Goal: Use online tool/utility: Utilize a website feature to perform a specific function

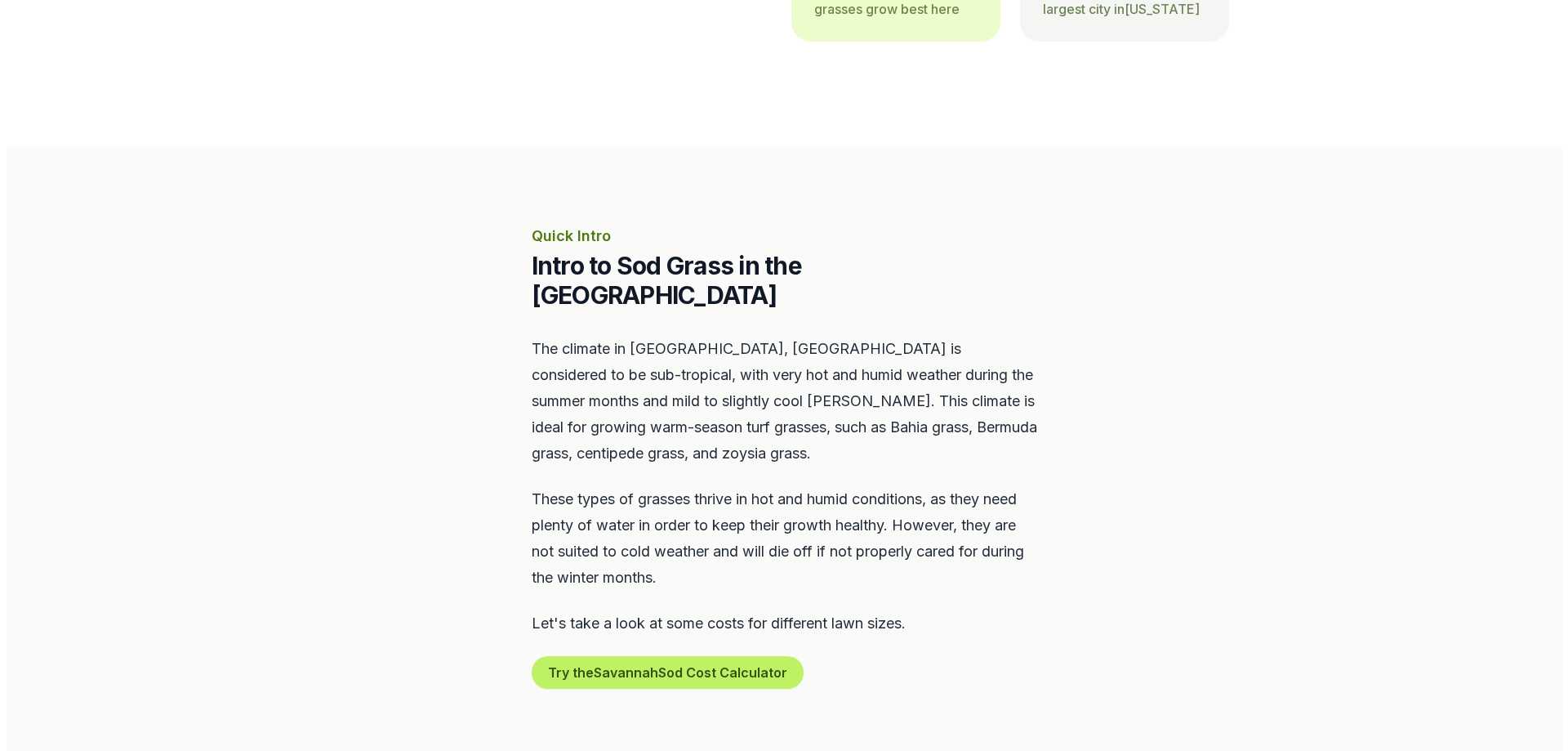
scroll to position [572, 0]
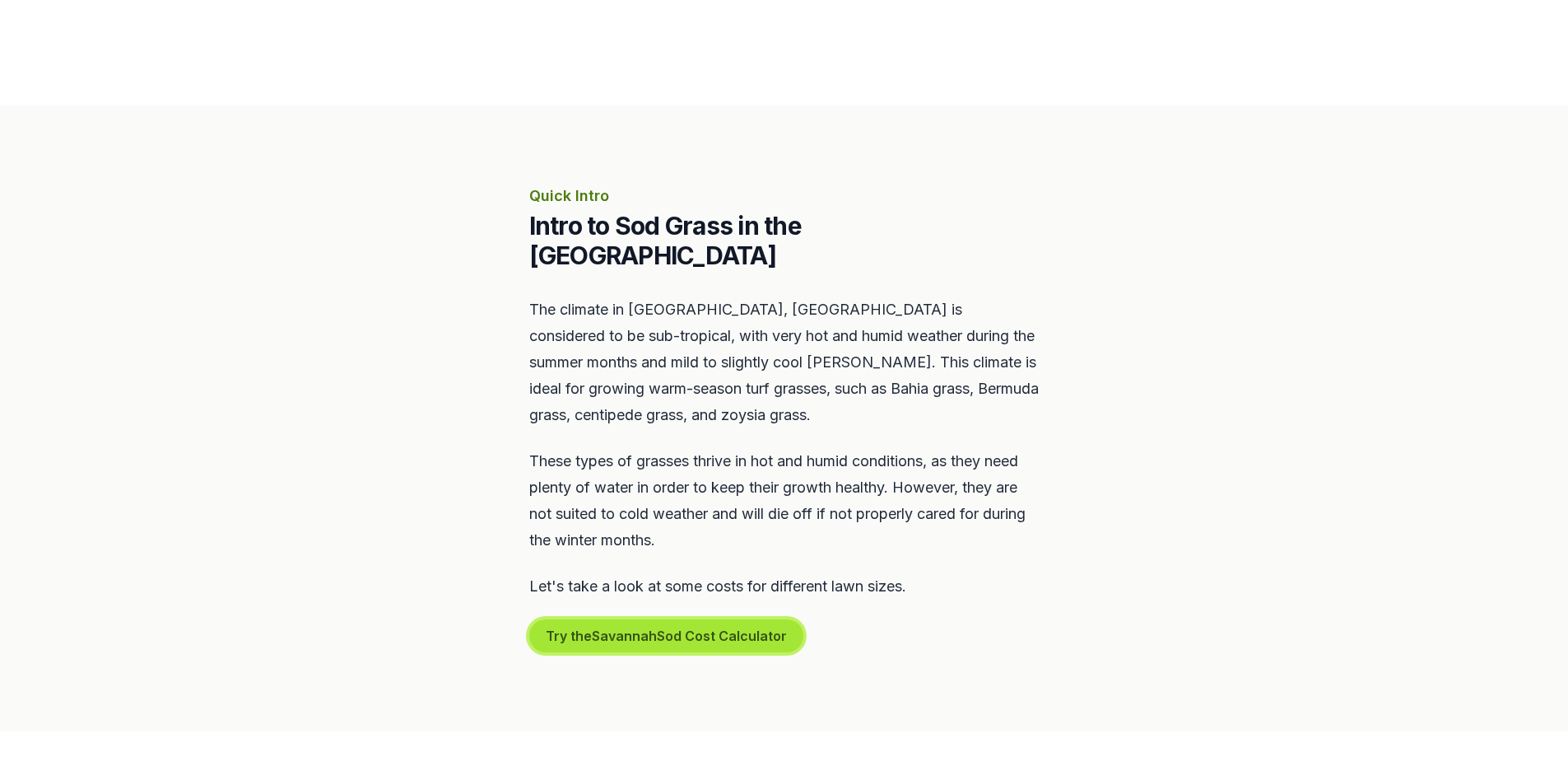
click at [704, 620] on button "Try the Savannah Sod Cost Calculator" at bounding box center [666, 636] width 274 height 33
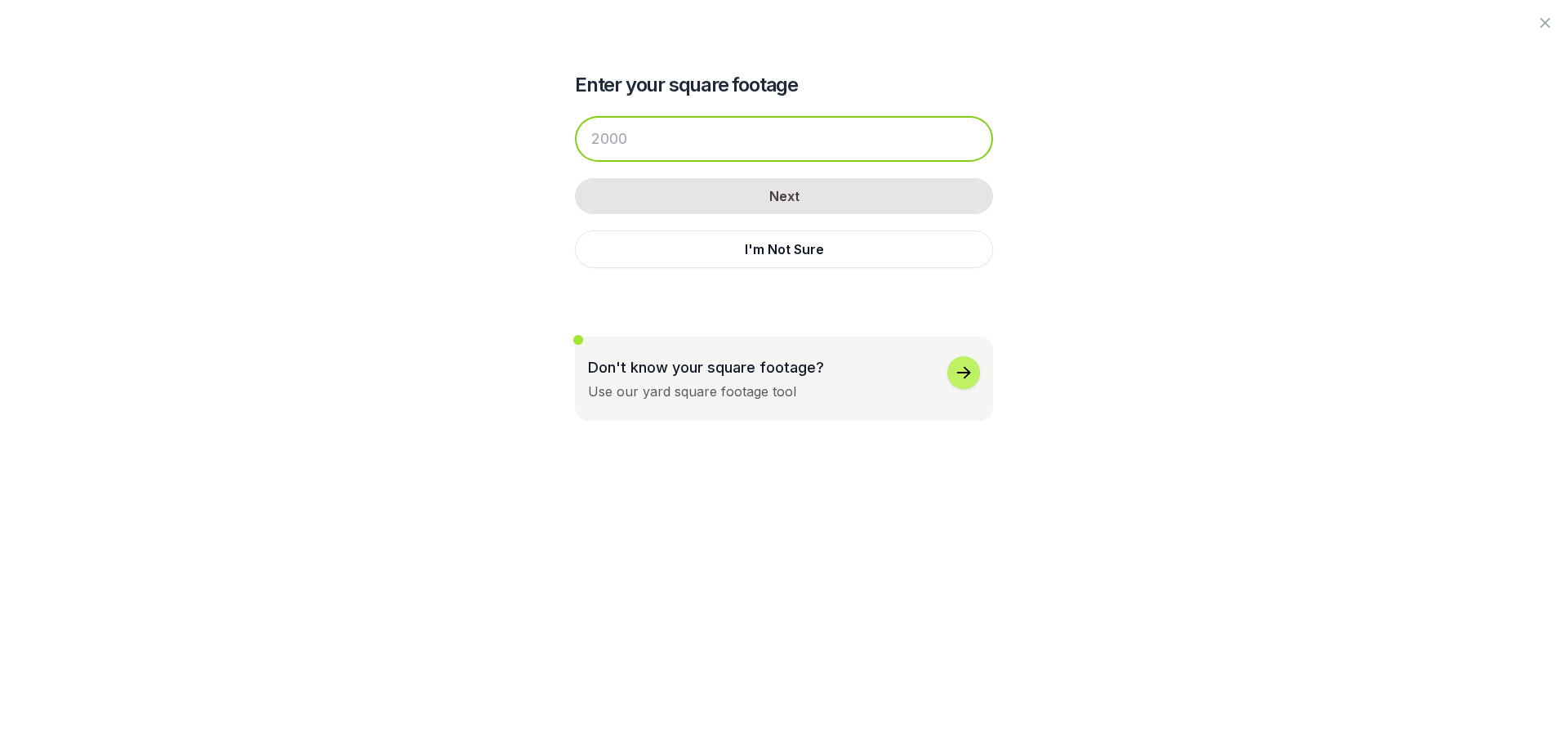
click at [662, 137] on input "number" at bounding box center [784, 138] width 418 height 45
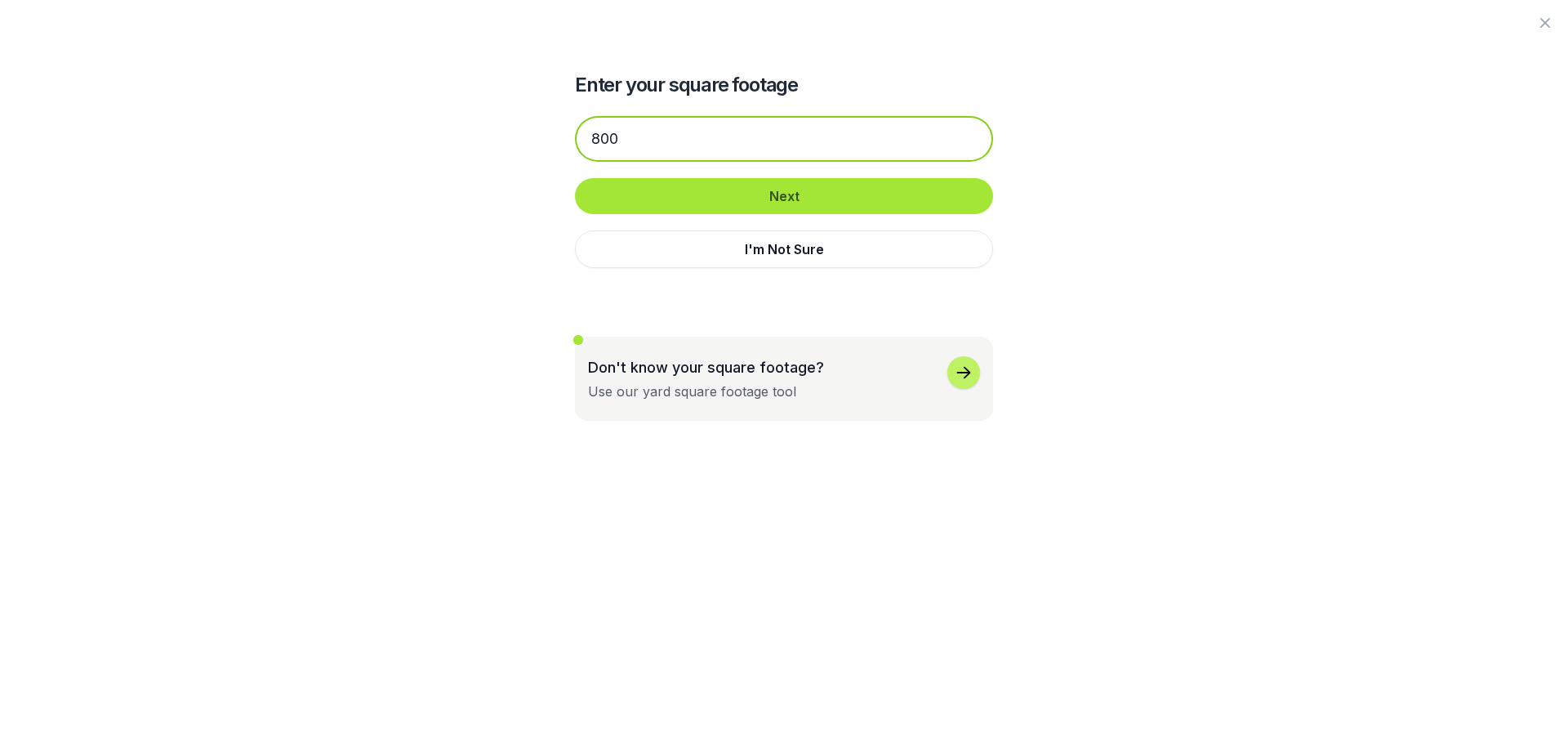
type input "800"
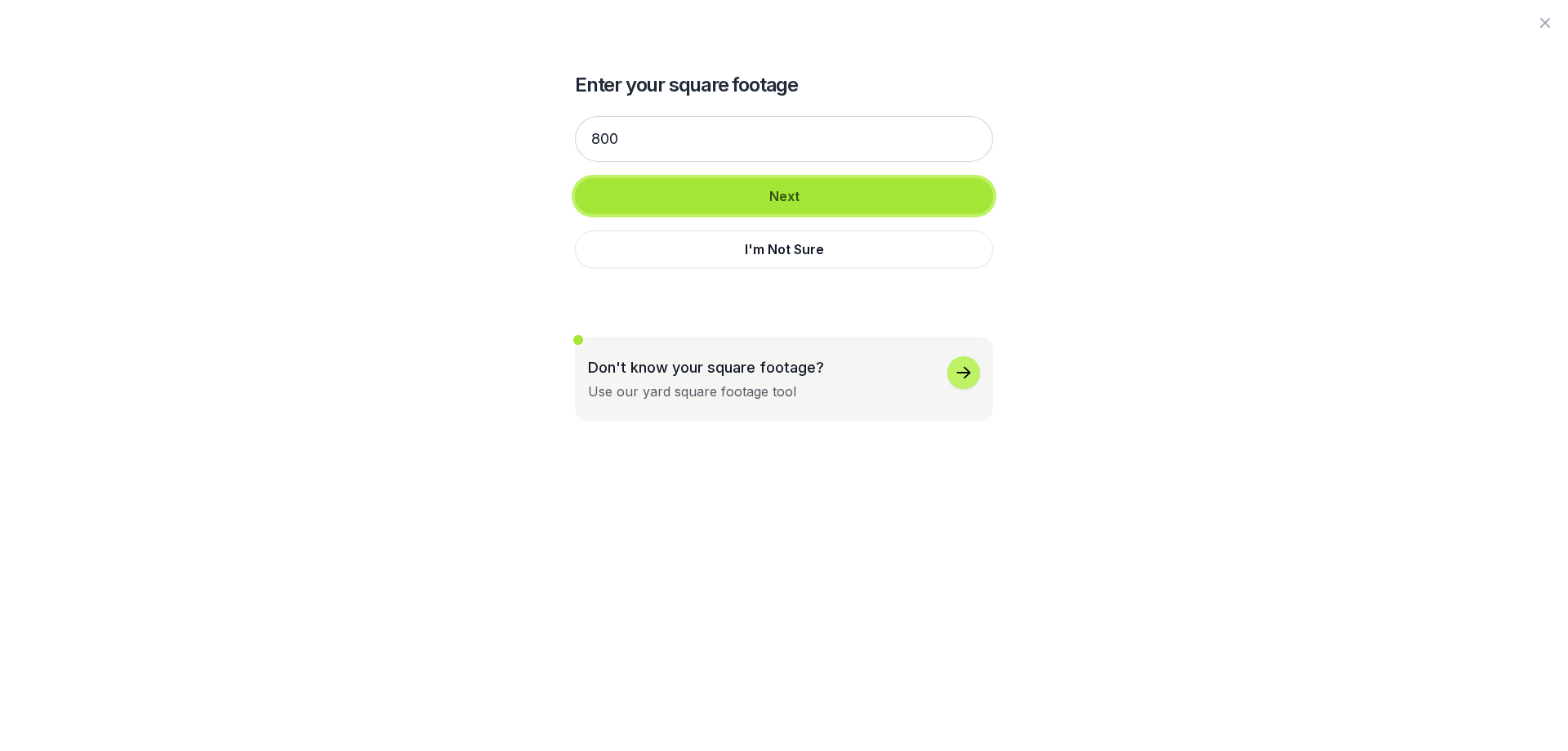
click at [767, 182] on button "Next" at bounding box center [784, 196] width 418 height 36
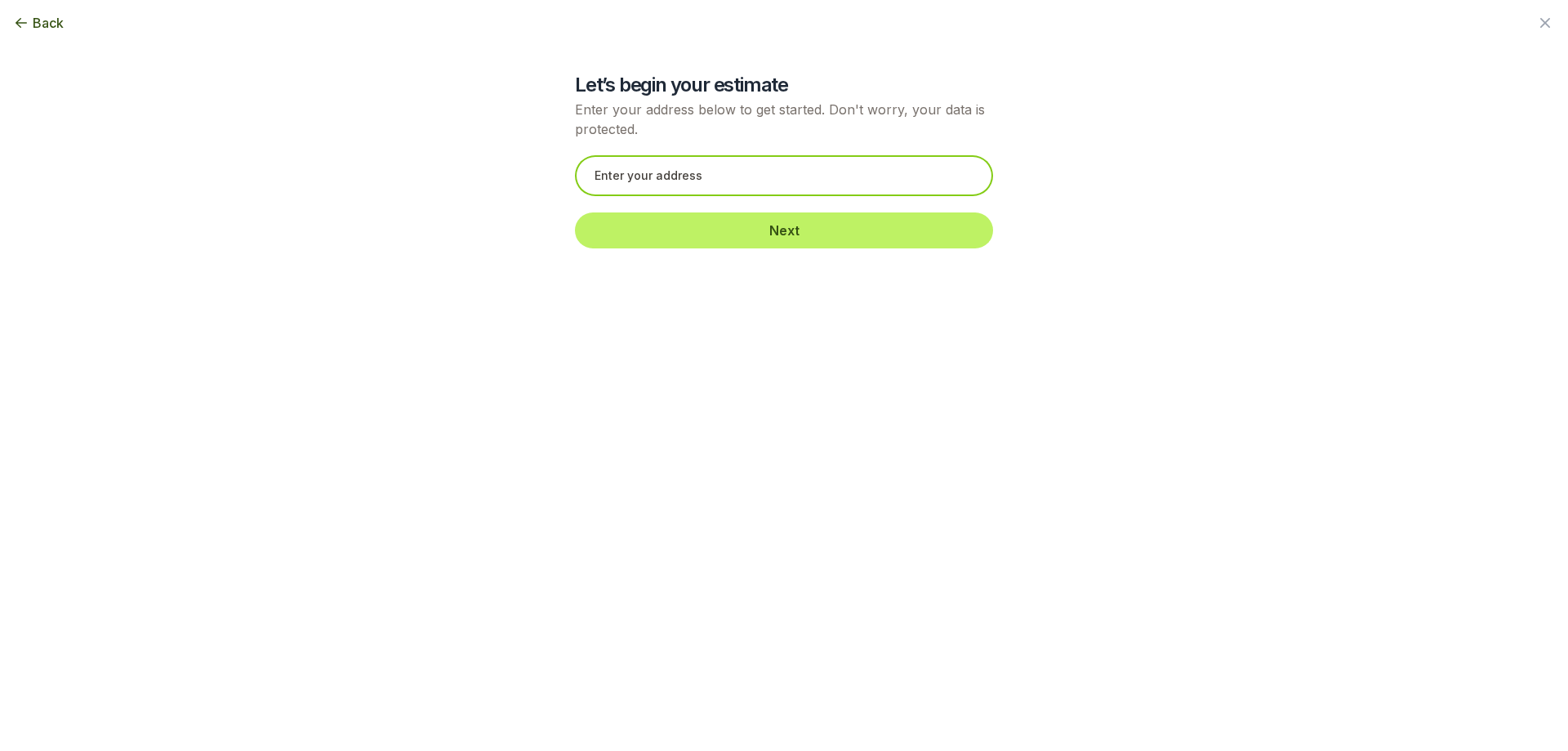
click at [766, 182] on input "text" at bounding box center [784, 176] width 418 height 41
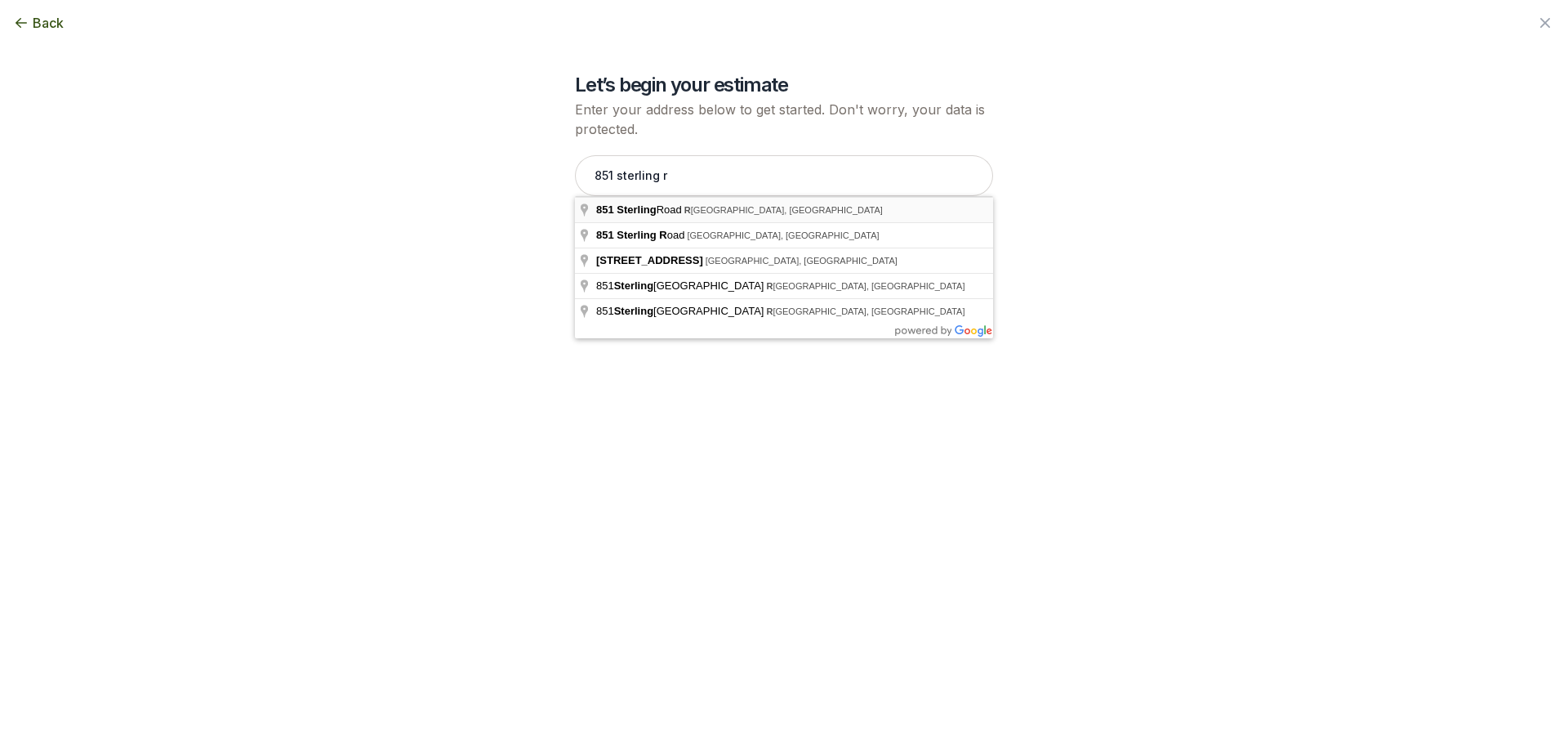
type input "[STREET_ADDRESS]"
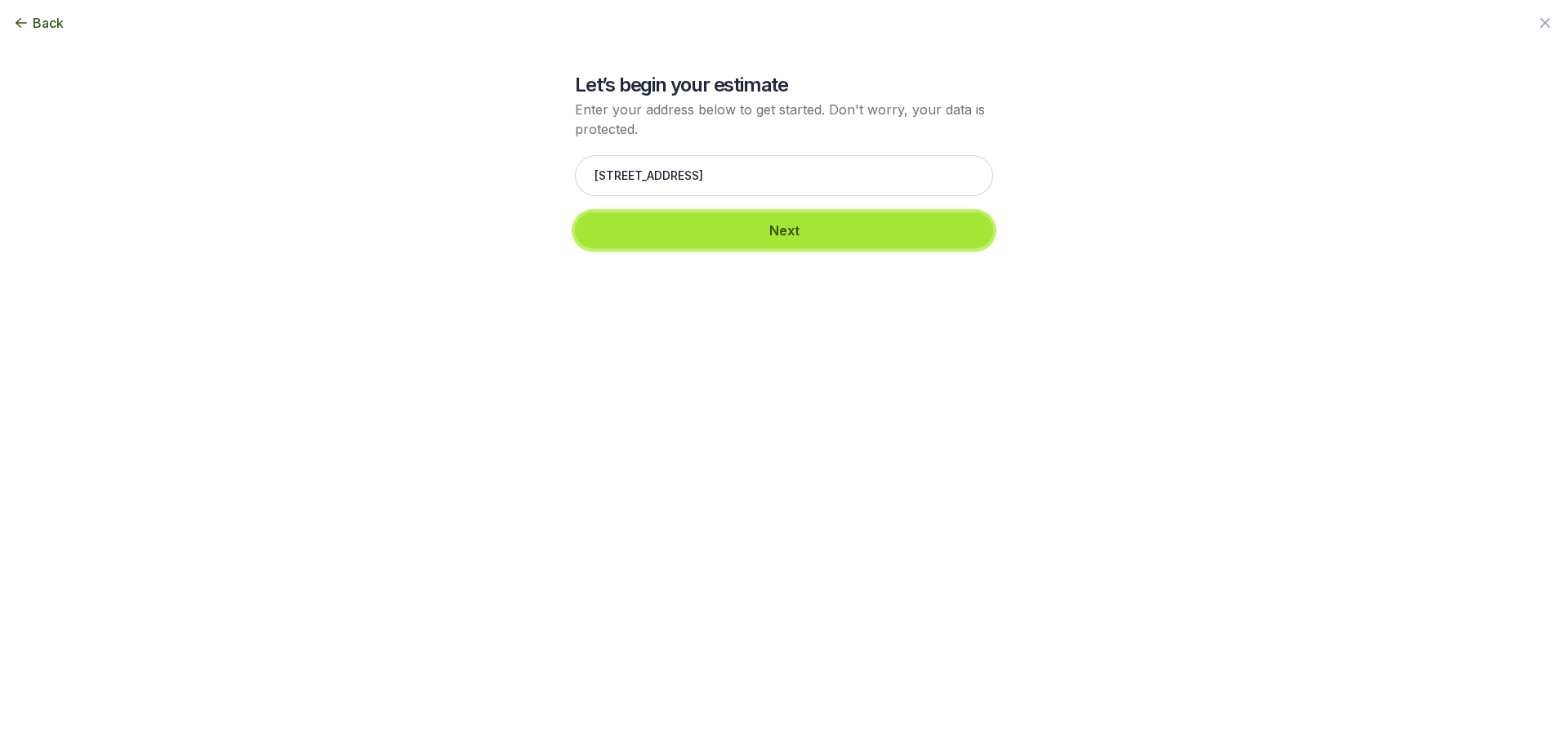
click at [743, 229] on button "Next" at bounding box center [784, 230] width 418 height 36
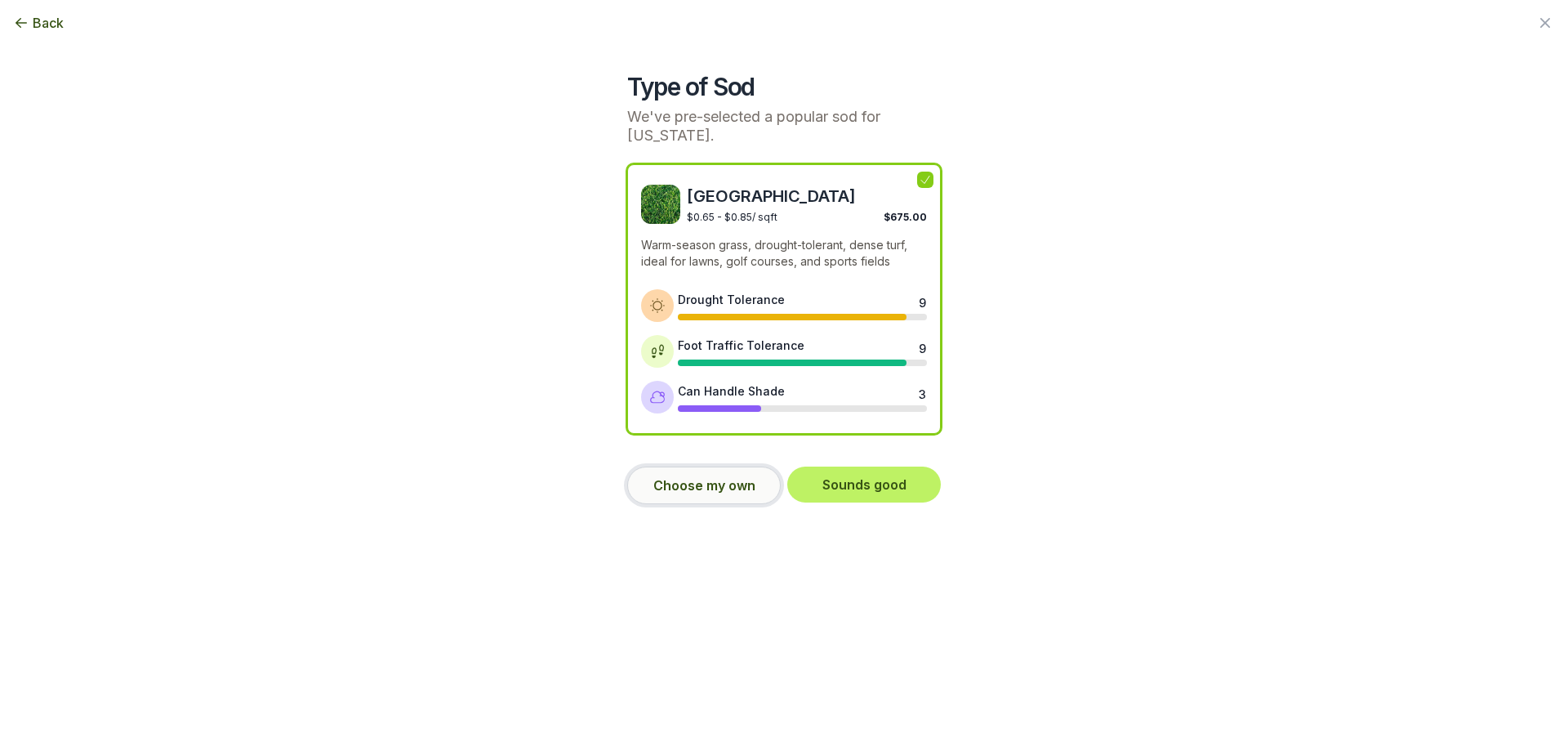
click at [732, 480] on button "Choose my own" at bounding box center [703, 486] width 153 height 37
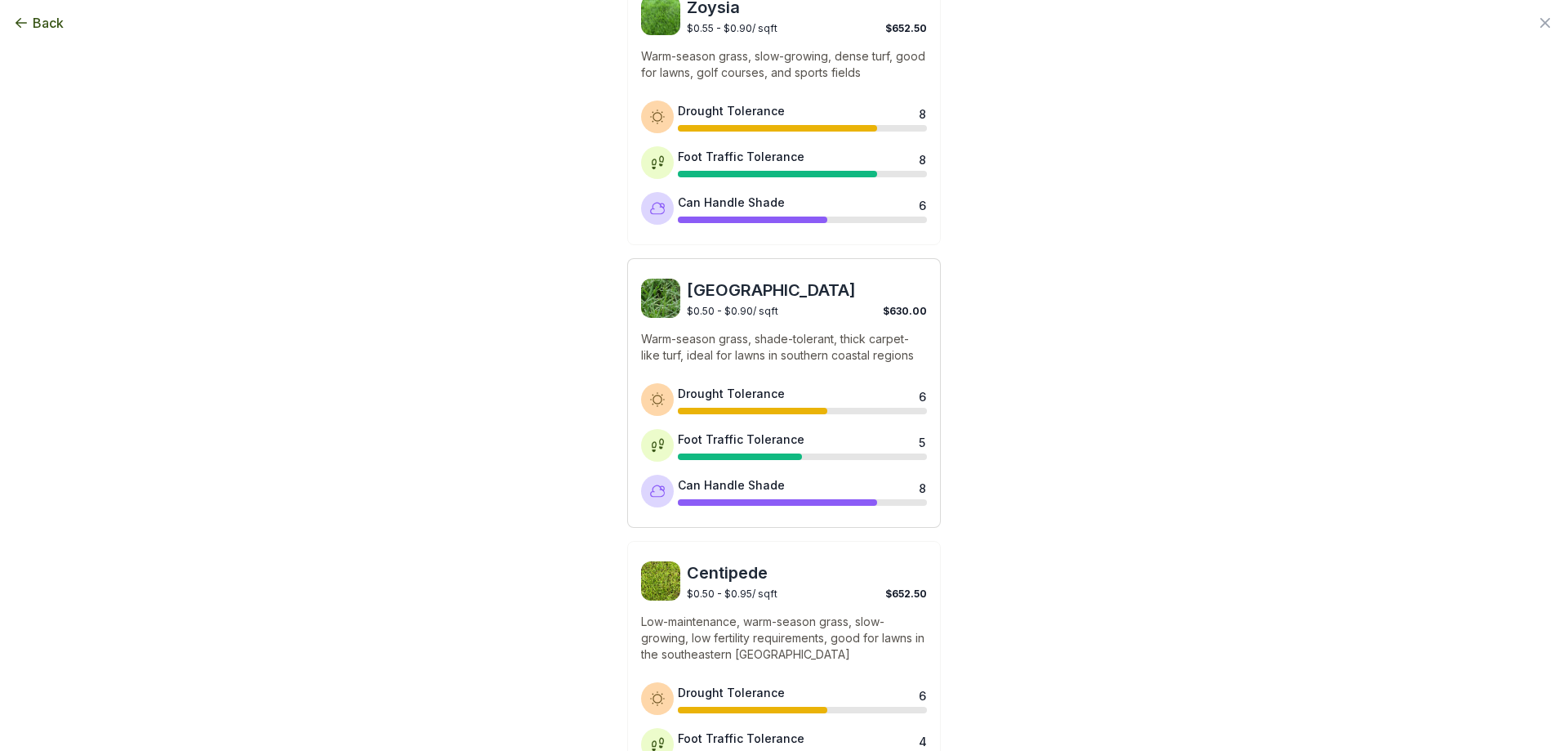
scroll to position [817, 0]
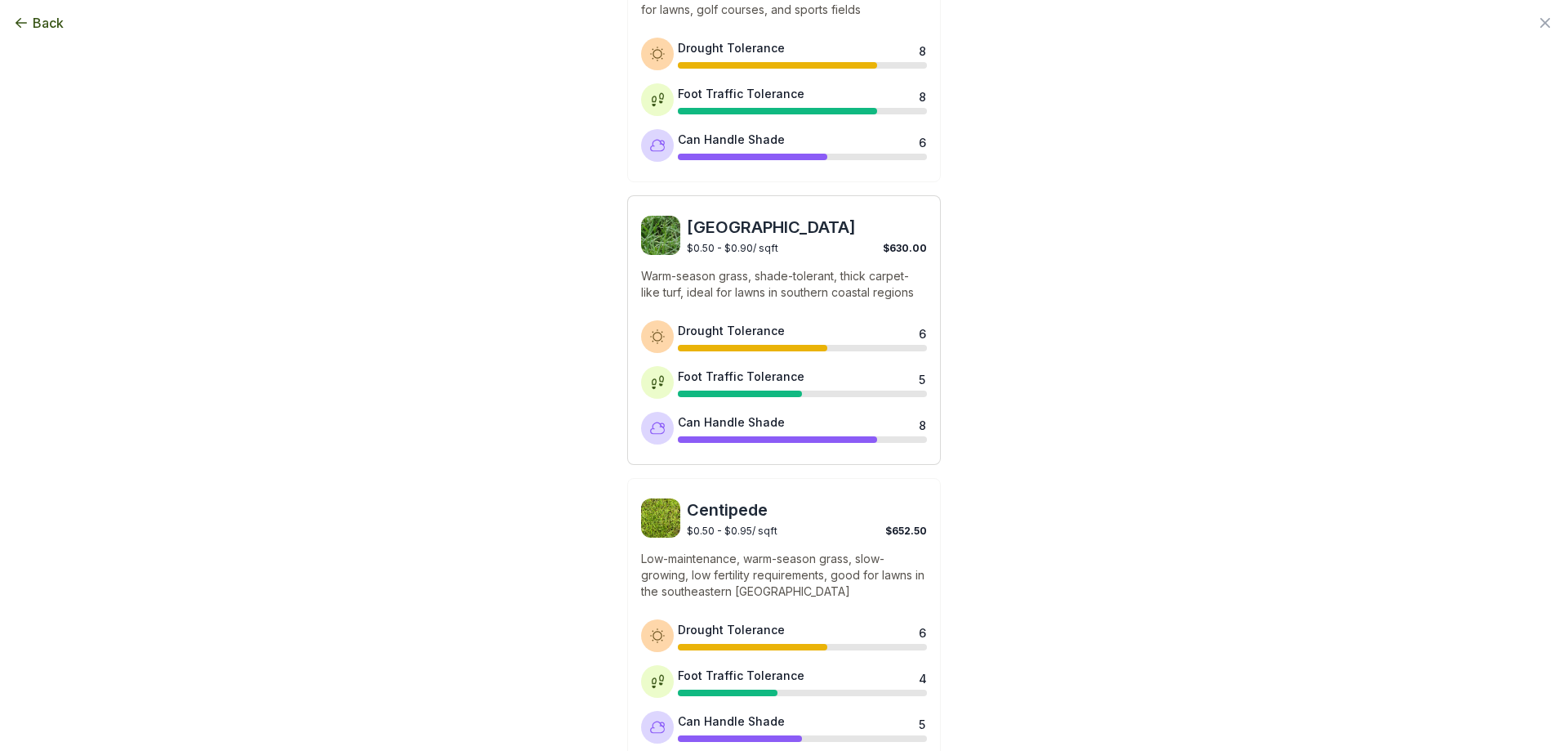
click at [762, 262] on div "St. Augustine $0.50 - $0.90 / sqft $630.00 Warm-season grass, shade-tolerant, t…" at bounding box center [784, 330] width 313 height 270
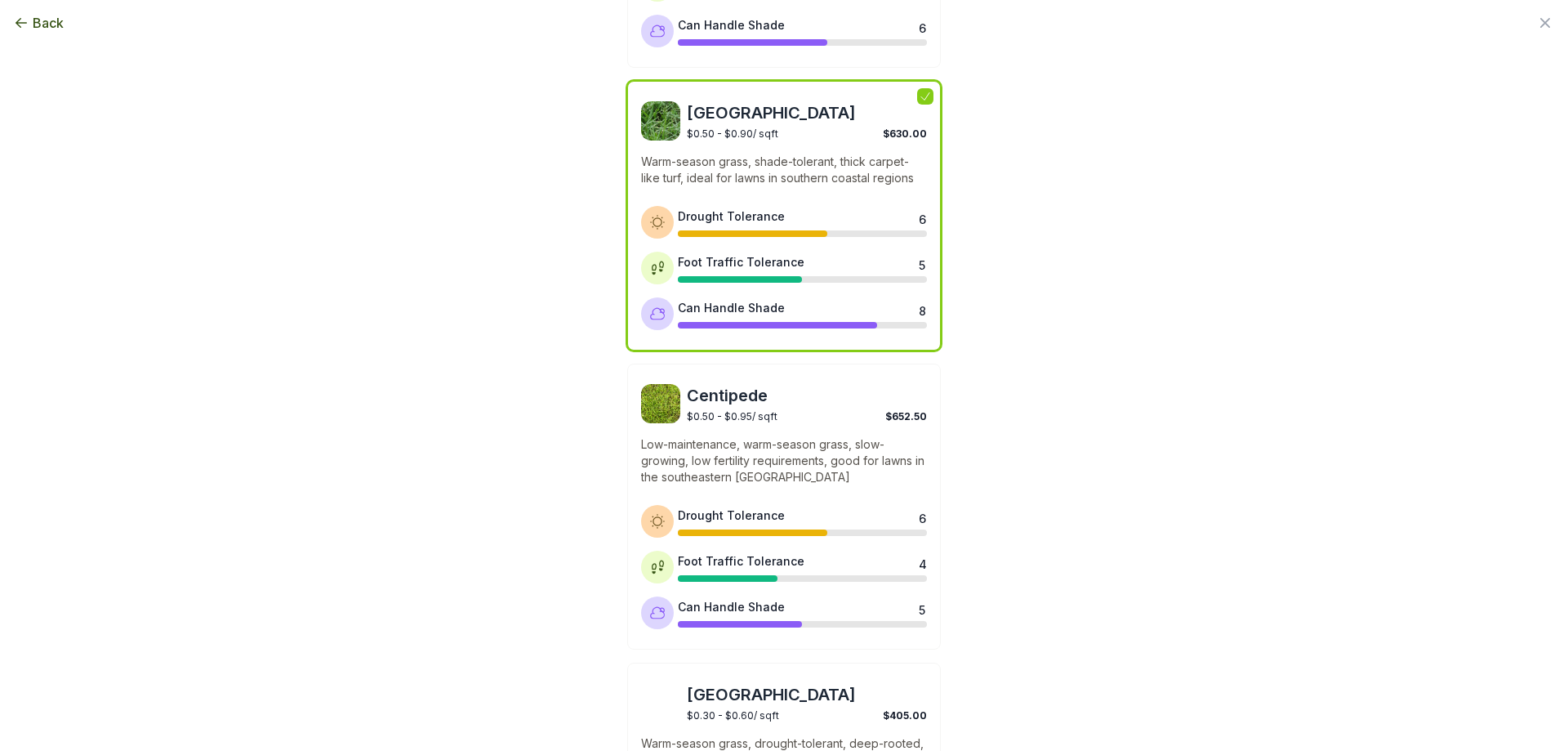
scroll to position [1211, 0]
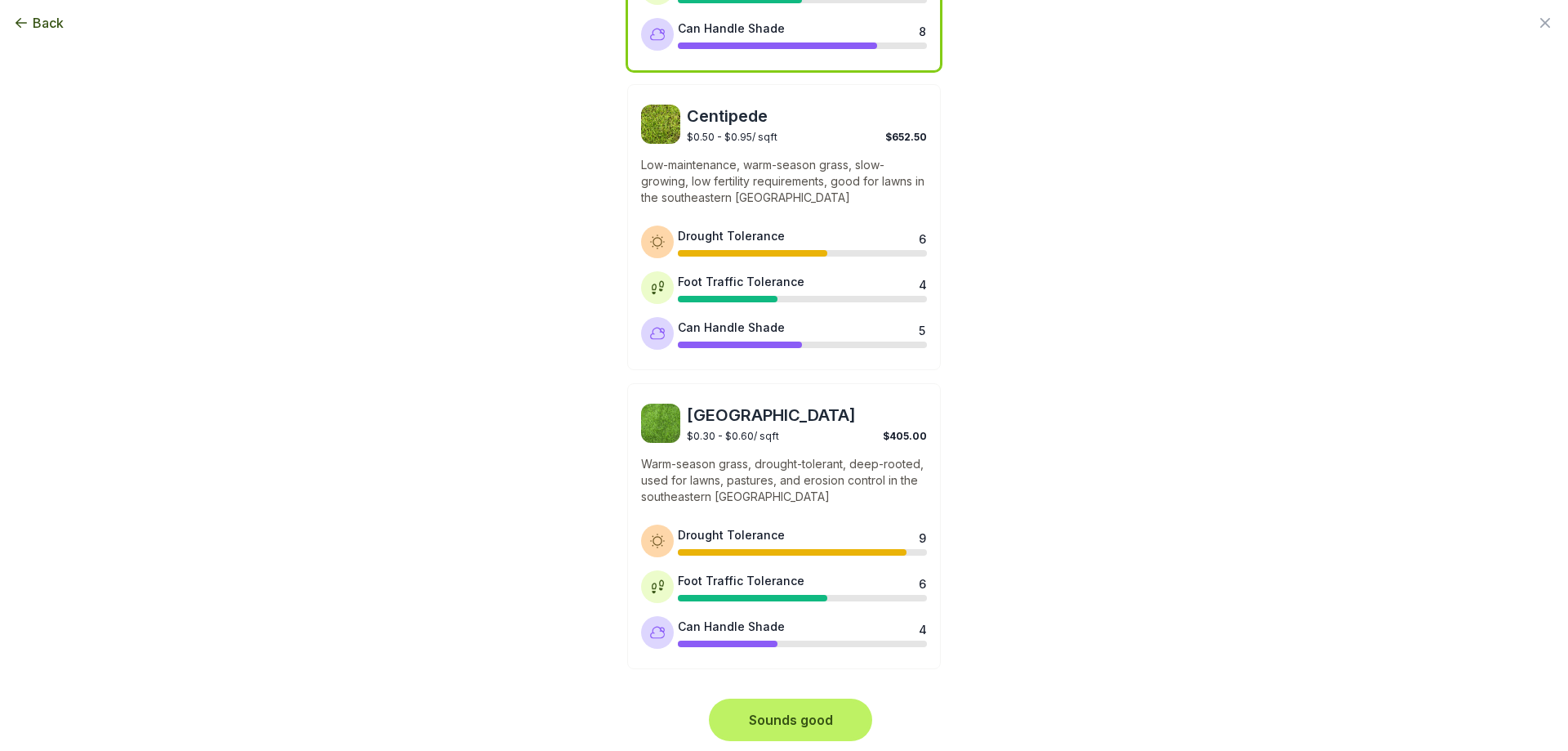
click at [792, 713] on button "Sounds good" at bounding box center [791, 720] width 157 height 36
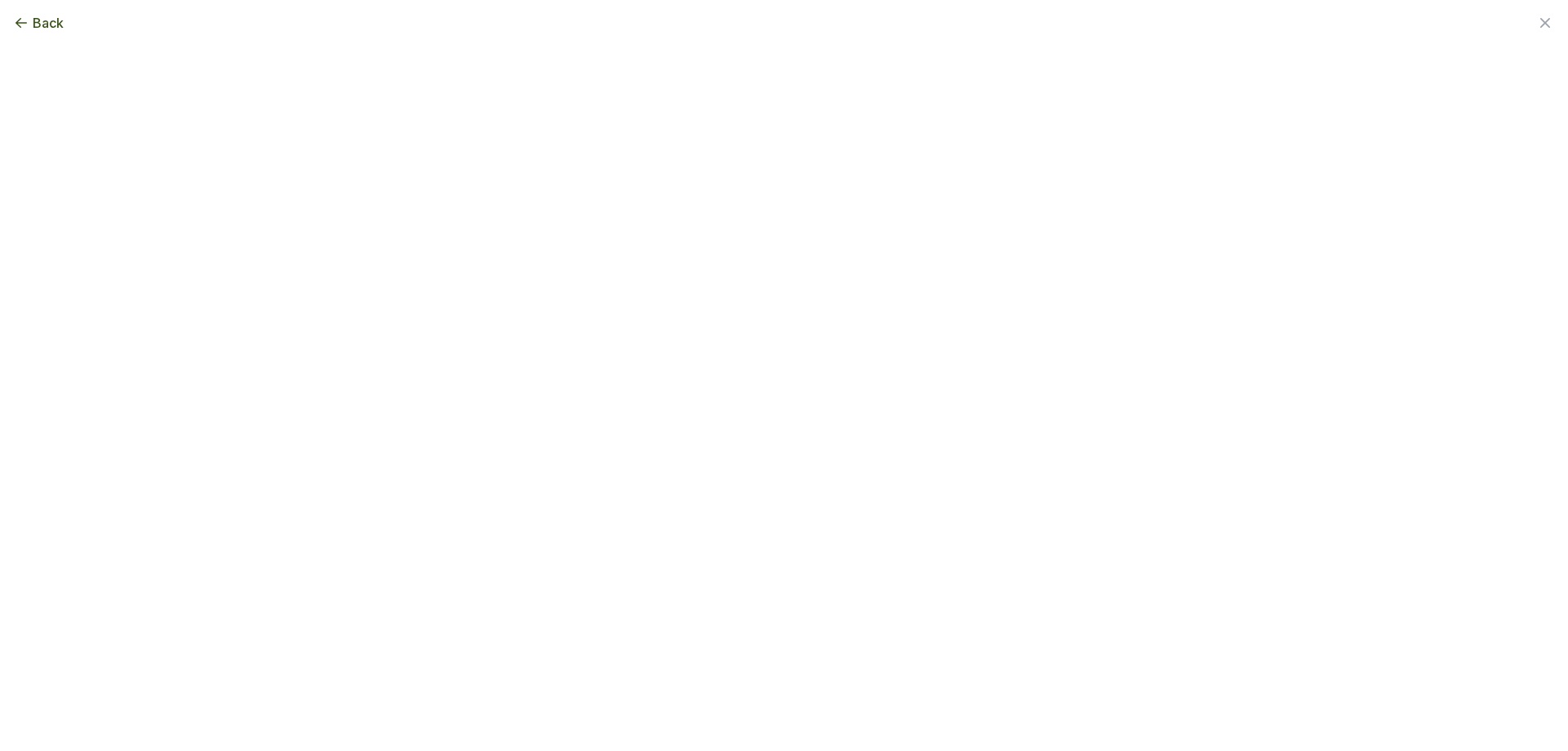
scroll to position [0, 0]
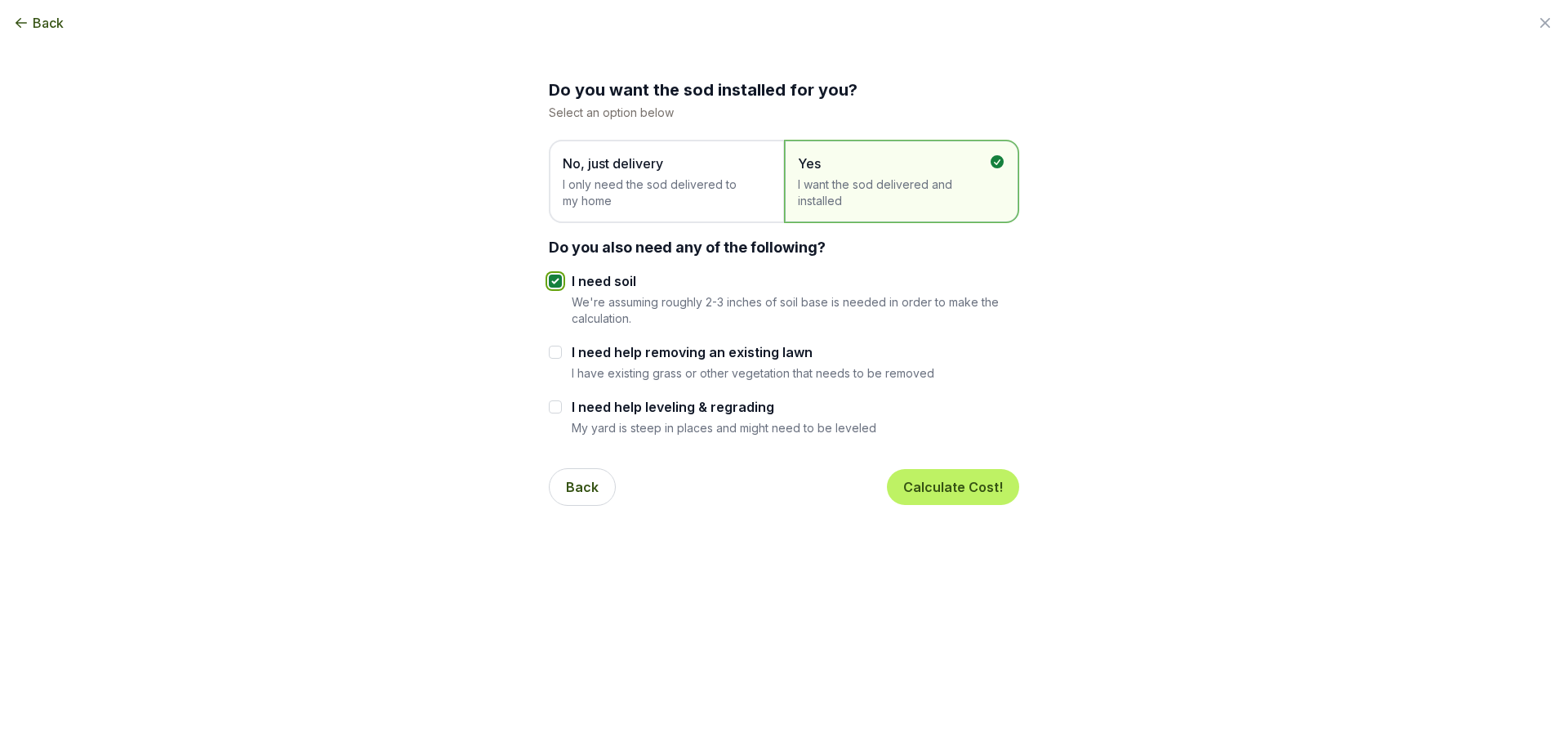
click at [549, 281] on input "I need soil" at bounding box center [555, 281] width 13 height 13
checkbox input "false"
click at [927, 487] on button "Calculate Cost!" at bounding box center [953, 486] width 133 height 36
